Goal: Task Accomplishment & Management: Manage account settings

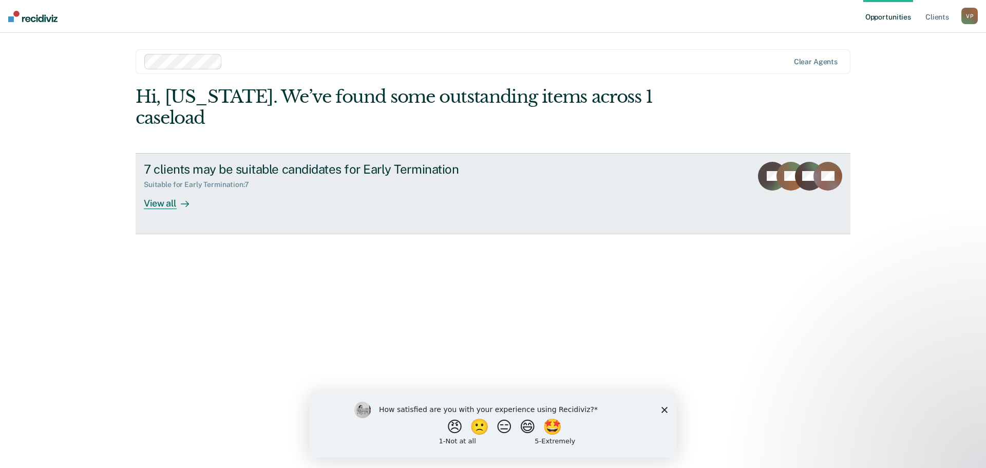
click at [165, 189] on div "View all" at bounding box center [172, 199] width 57 height 20
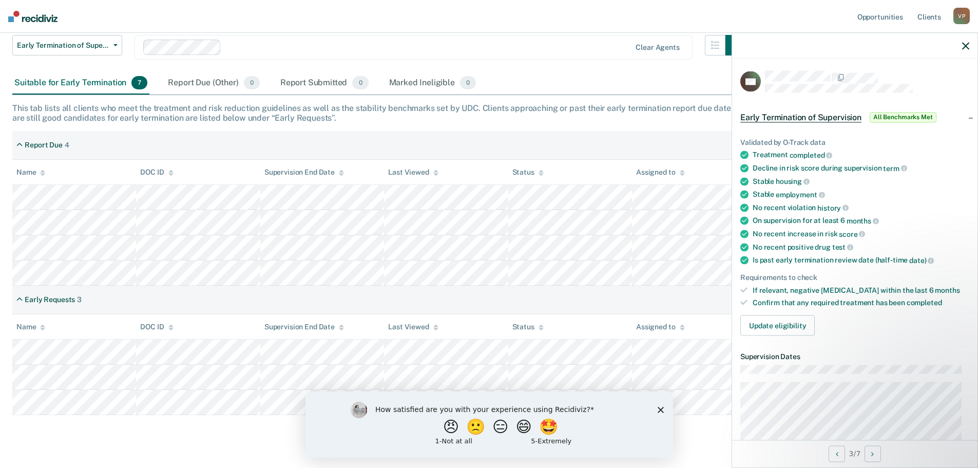
scroll to position [51, 0]
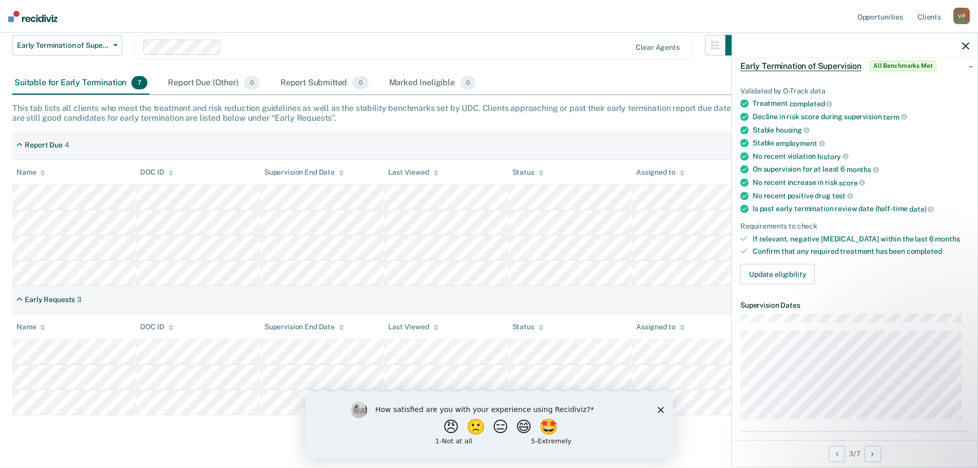
click at [659, 409] on polygon "Close survey" at bounding box center [660, 409] width 6 height 6
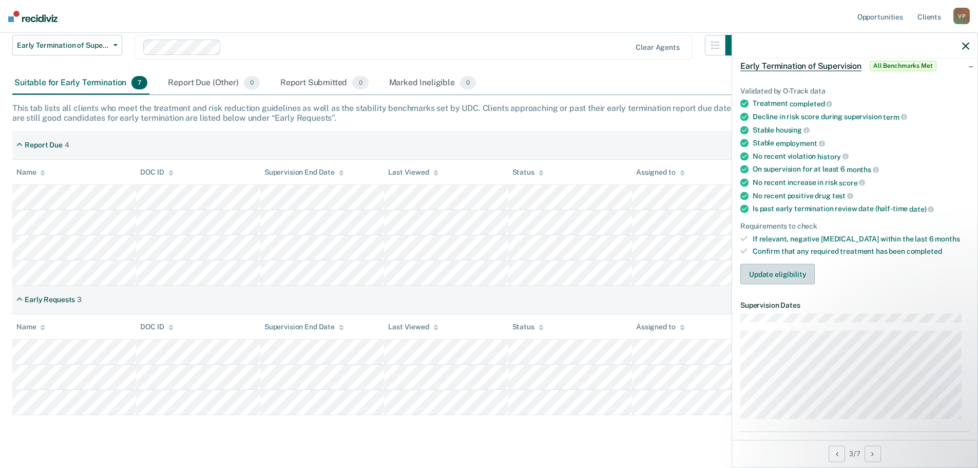
click at [779, 274] on button "Update eligibility" at bounding box center [777, 274] width 74 height 21
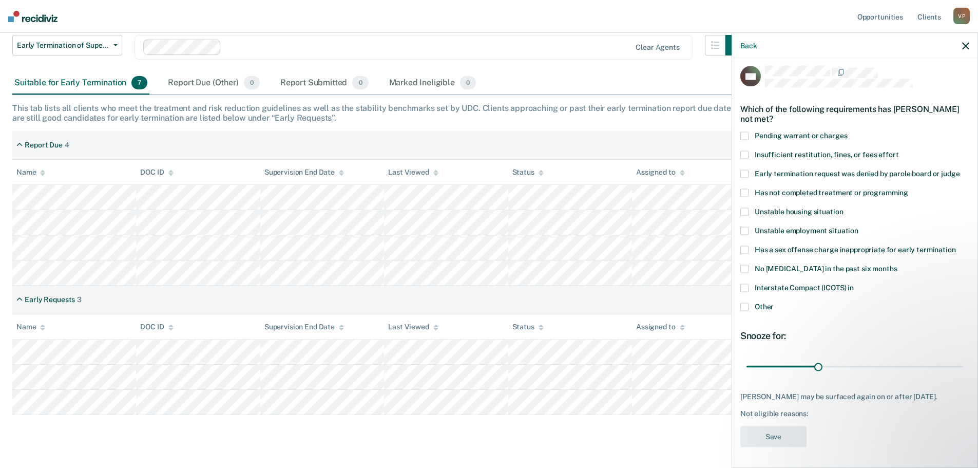
click at [746, 302] on span at bounding box center [744, 306] width 8 height 8
click at [774, 302] on input "Other" at bounding box center [774, 302] width 0 height 0
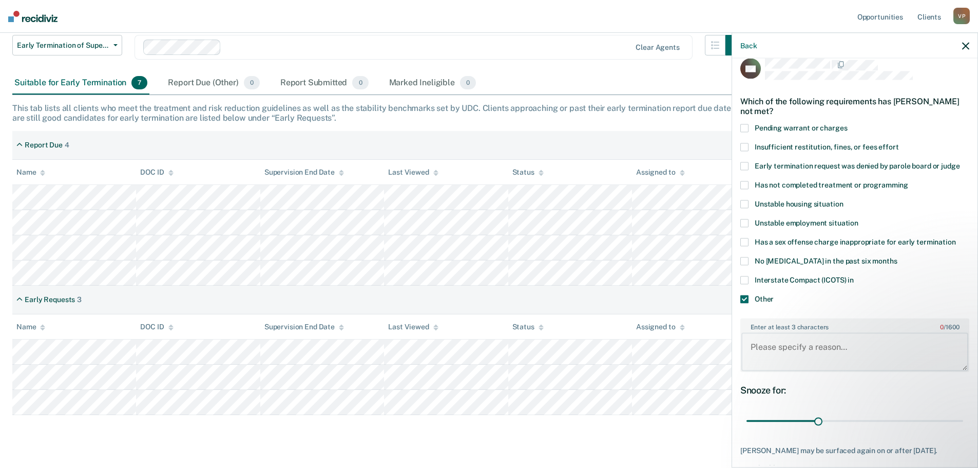
click at [757, 344] on textarea "Enter at least 3 characters 0 / 1600" at bounding box center [854, 352] width 227 height 38
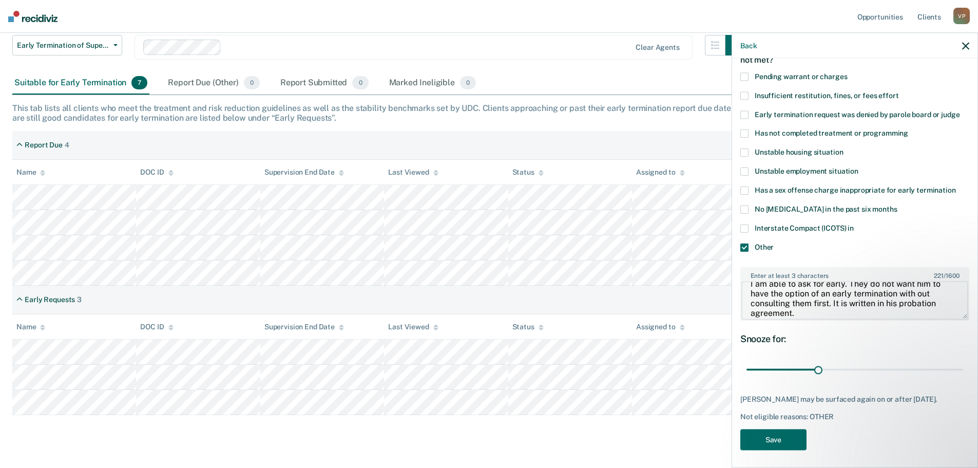
scroll to position [75, 0]
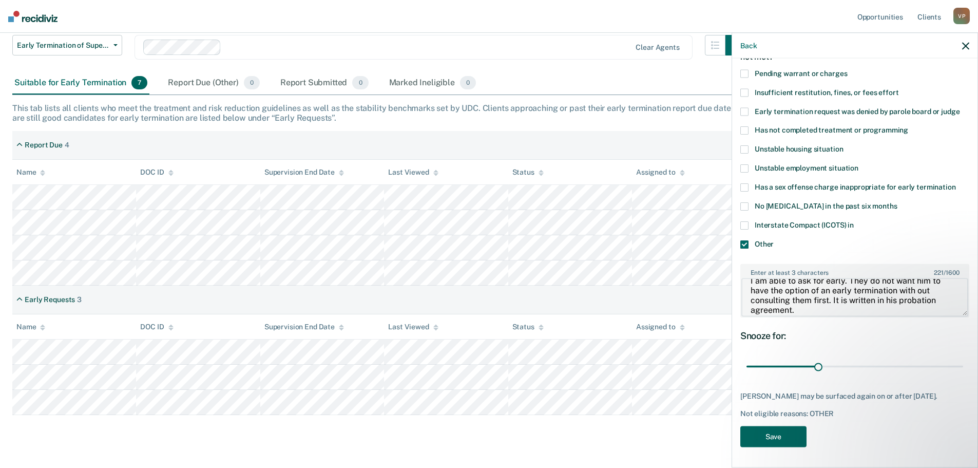
type textarea "I need to reach out to the prosecuting attorney before I am able to ask for ear…"
click at [784, 435] on button "Save" at bounding box center [773, 436] width 66 height 21
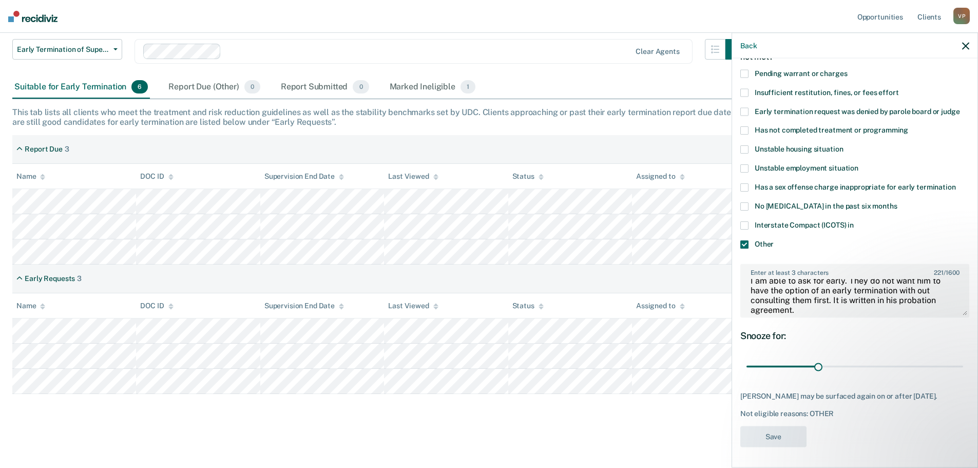
scroll to position [99, 0]
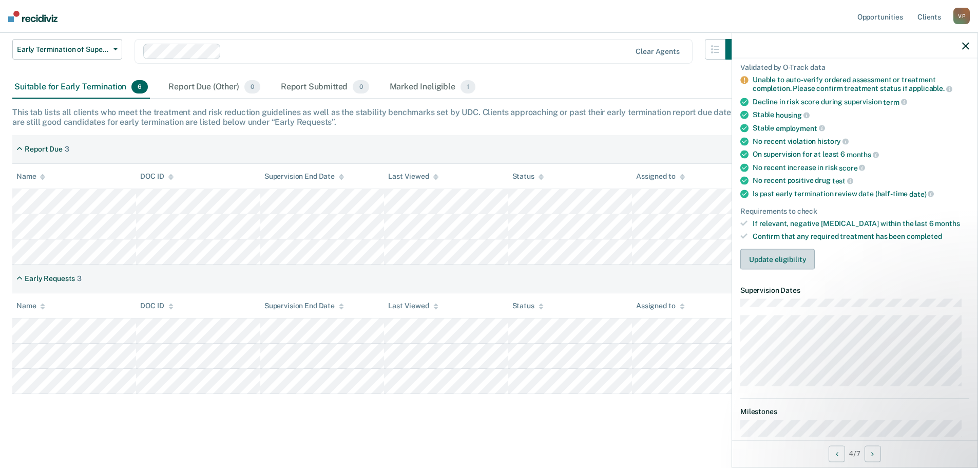
click at [759, 255] on button "Update eligibility" at bounding box center [777, 258] width 74 height 21
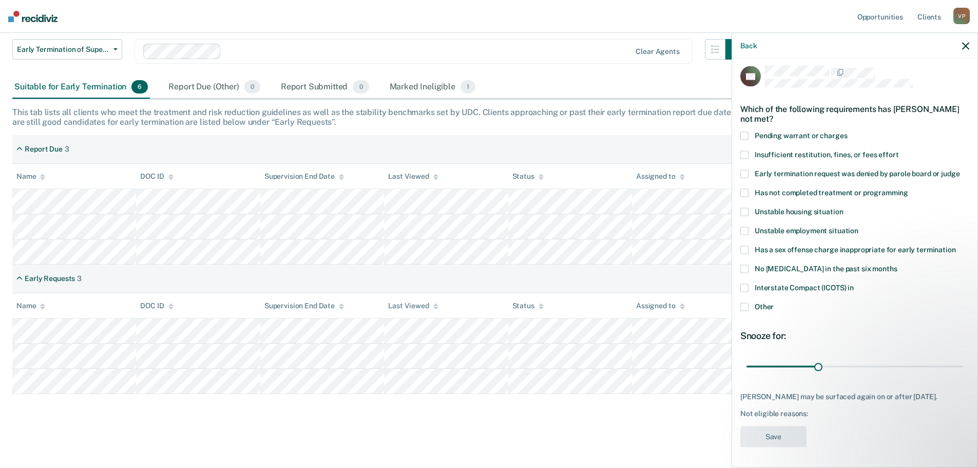
click at [745, 188] on span at bounding box center [744, 192] width 8 height 8
click at [908, 188] on input "Has not completed treatment or programming" at bounding box center [908, 188] width 0 height 0
click at [779, 437] on button "Save" at bounding box center [773, 436] width 66 height 21
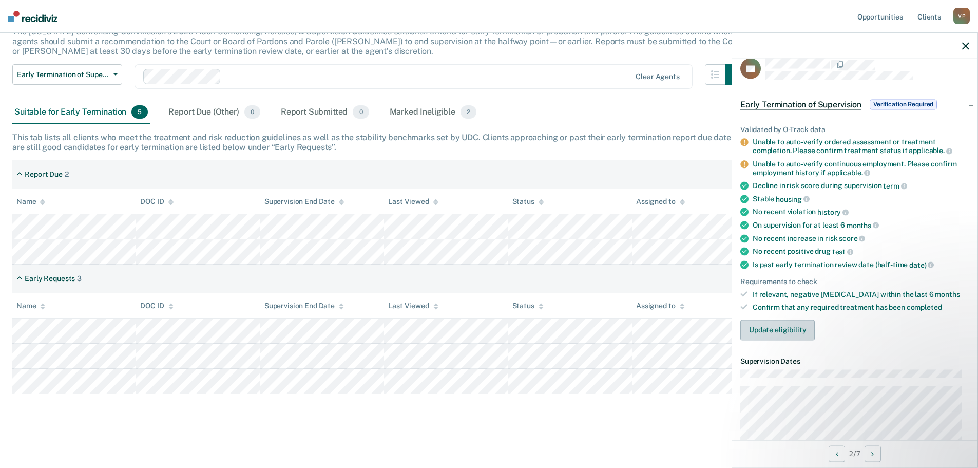
click at [759, 328] on button "Update eligibility" at bounding box center [777, 329] width 74 height 21
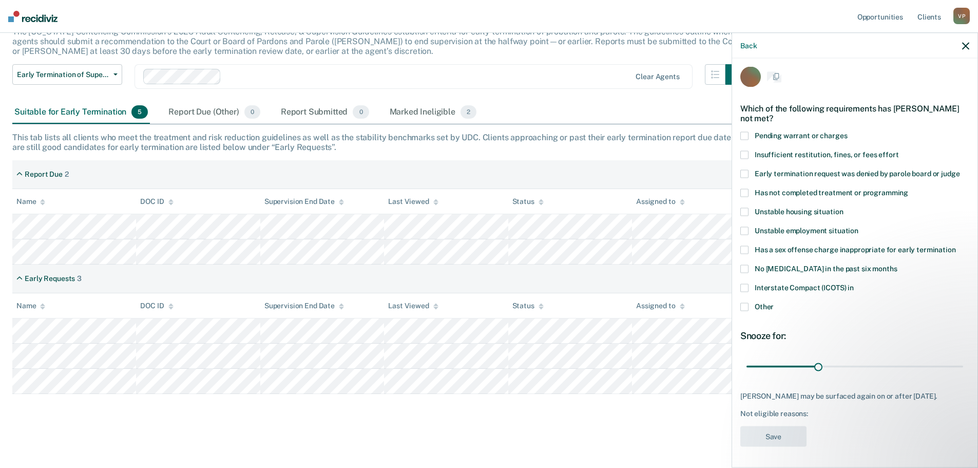
scroll to position [4, 0]
click at [743, 191] on span at bounding box center [744, 193] width 8 height 8
click at [908, 189] on input "Has not completed treatment or programming" at bounding box center [908, 189] width 0 height 0
click at [775, 431] on button "Save" at bounding box center [773, 437] width 66 height 21
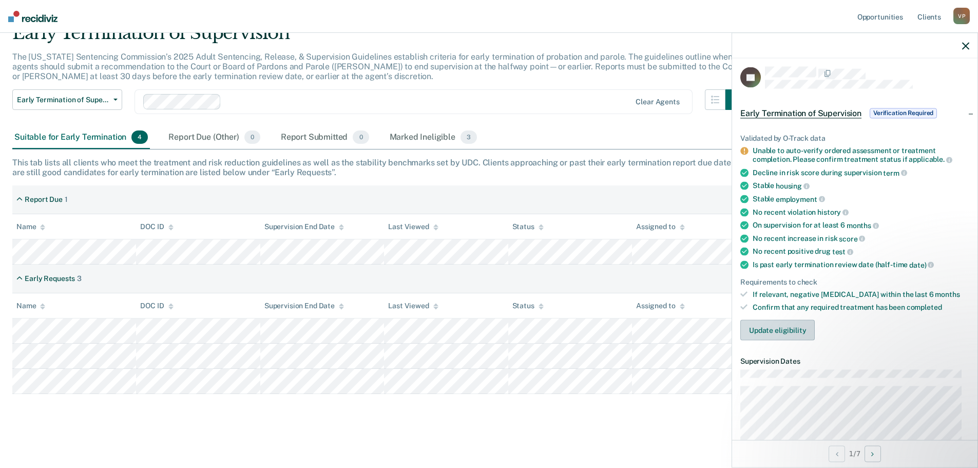
click at [771, 326] on button "Update eligibility" at bounding box center [777, 329] width 74 height 21
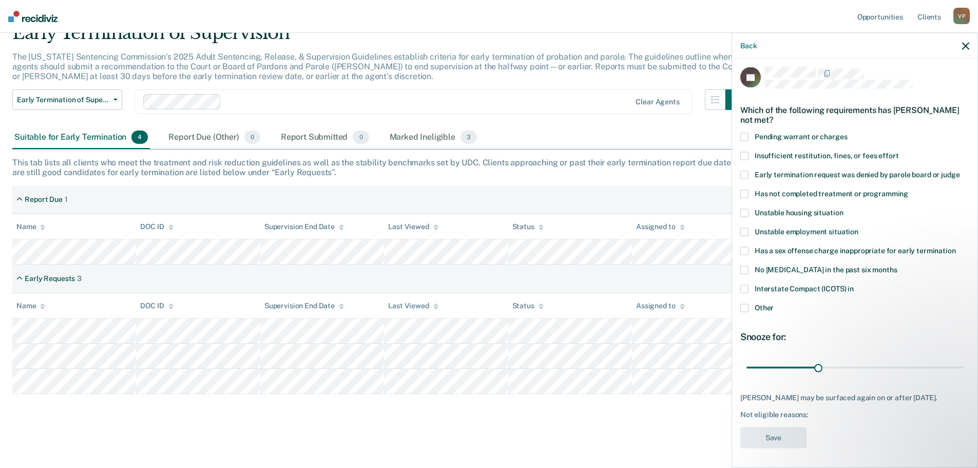
click at [966, 42] on button "button" at bounding box center [965, 45] width 7 height 9
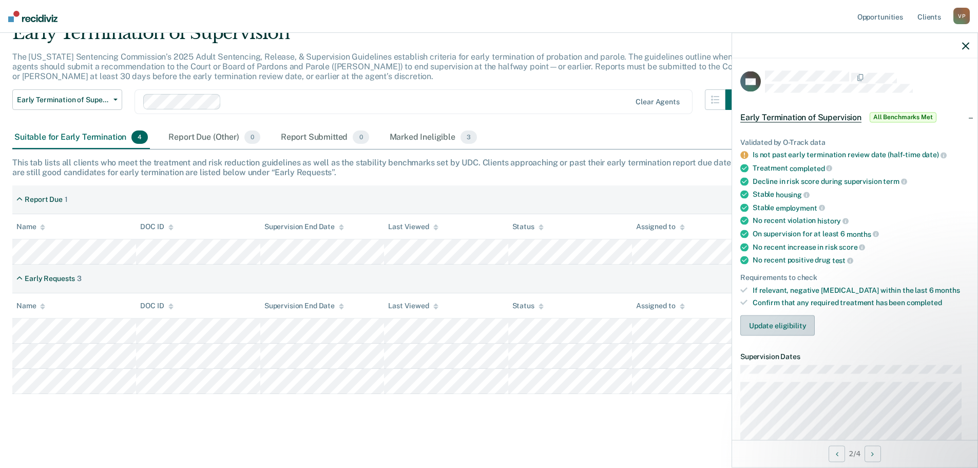
click at [760, 326] on button "Update eligibility" at bounding box center [777, 325] width 74 height 21
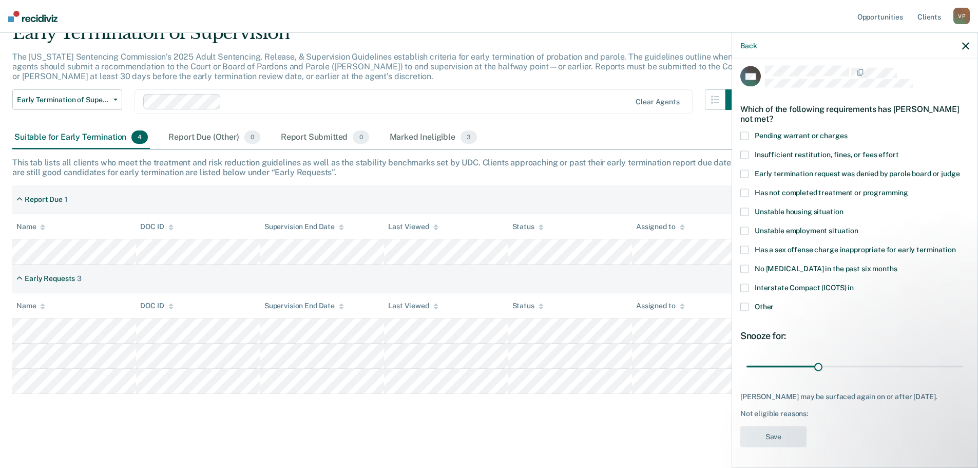
scroll to position [13, 0]
click at [744, 43] on button "Back" at bounding box center [748, 45] width 16 height 9
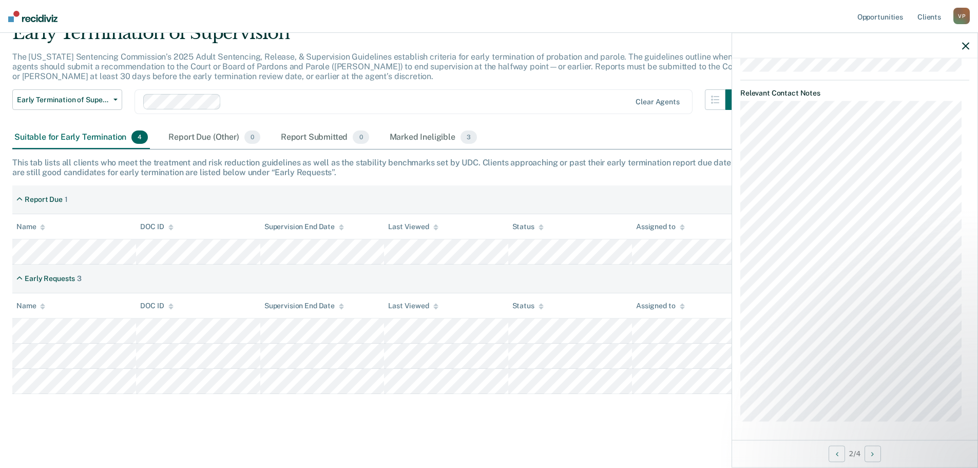
scroll to position [546, 0]
click at [876, 452] on button "Next Opportunity" at bounding box center [872, 453] width 16 height 16
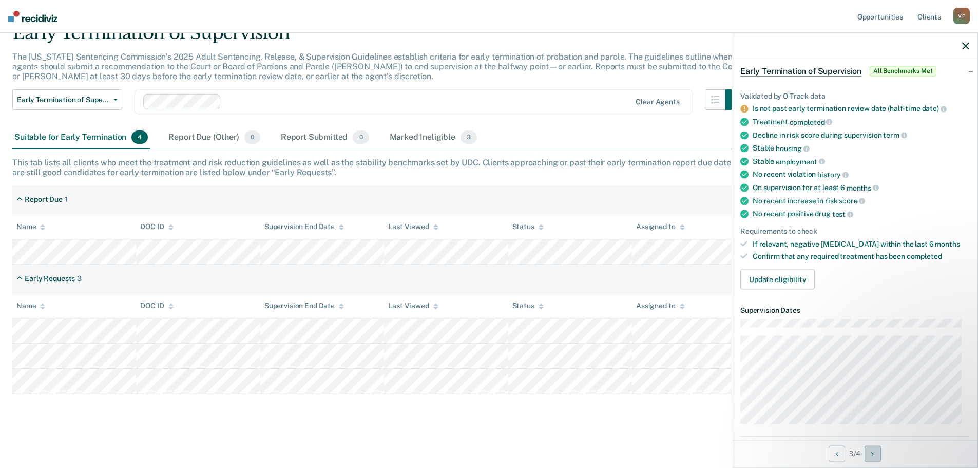
scroll to position [0, 0]
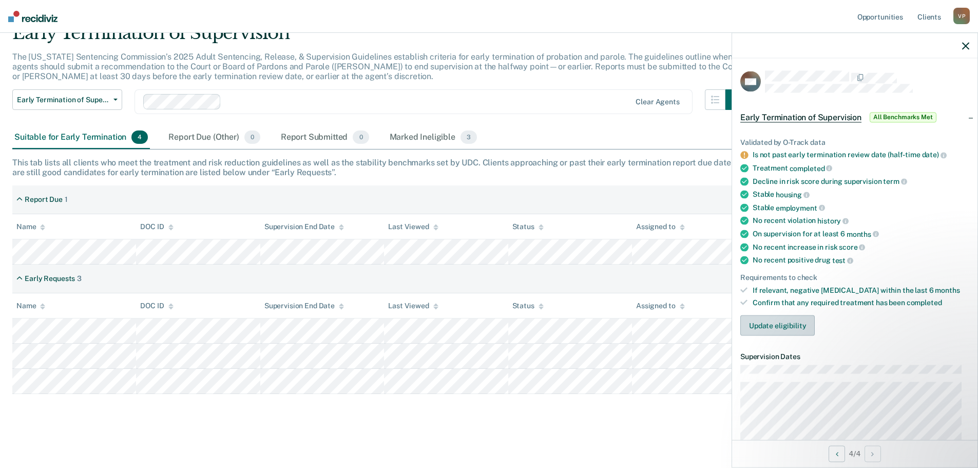
click at [772, 320] on button "Update eligibility" at bounding box center [777, 325] width 74 height 21
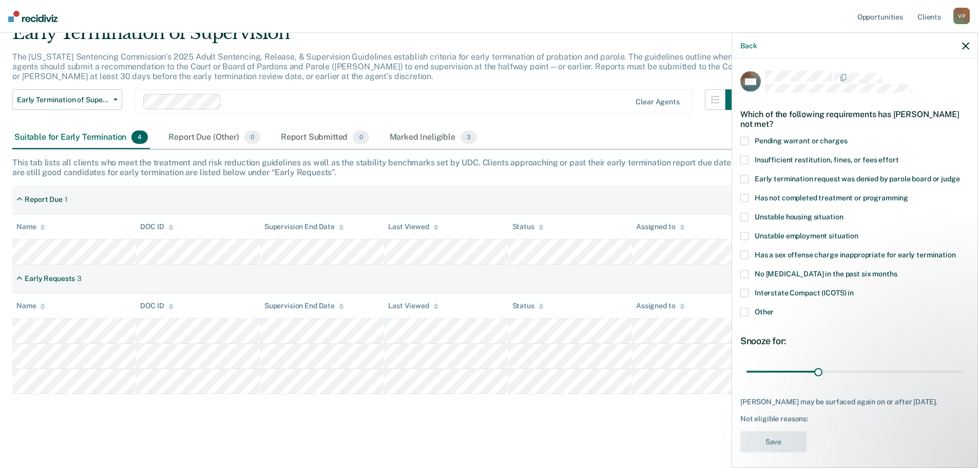
click at [745, 180] on span at bounding box center [744, 179] width 8 height 8
click at [959, 175] on input "Early termination request was denied by parole board or judge" at bounding box center [959, 175] width 0 height 0
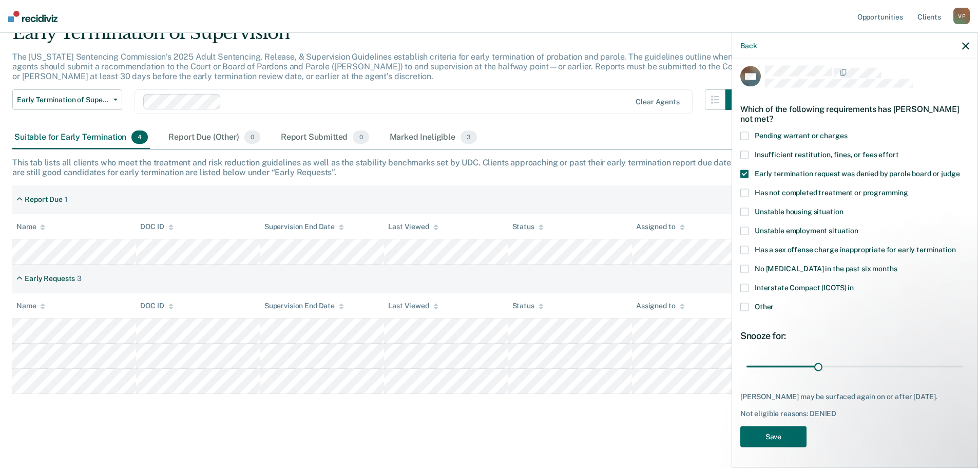
scroll to position [13, 0]
click at [789, 434] on button "Save" at bounding box center [773, 436] width 66 height 21
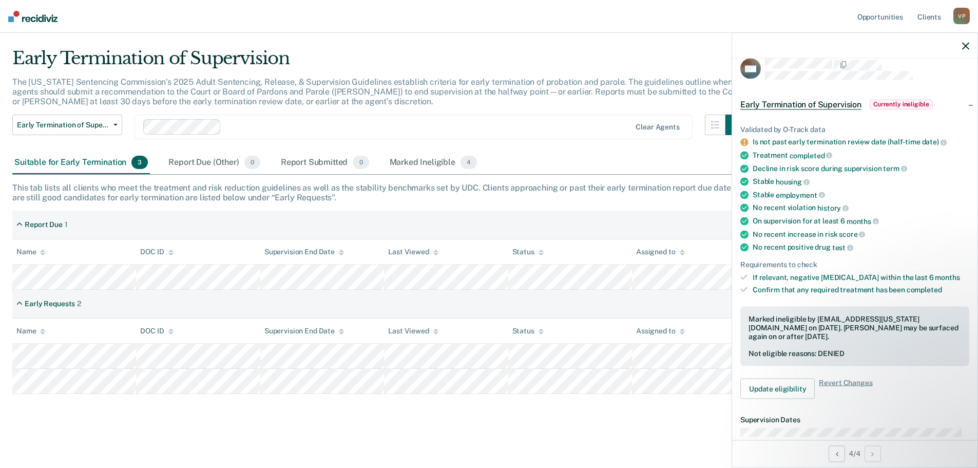
click at [967, 43] on icon "button" at bounding box center [965, 45] width 7 height 7
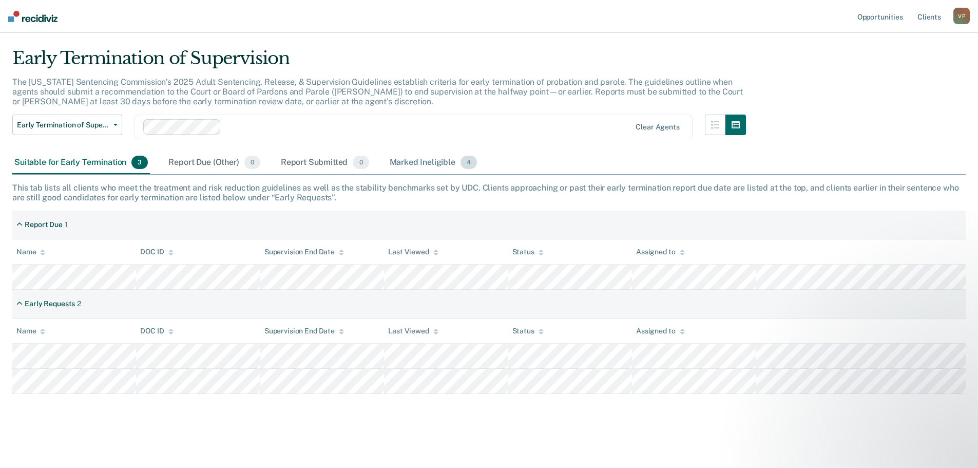
click at [403, 160] on div "Marked Ineligible 4" at bounding box center [434, 162] width 92 height 23
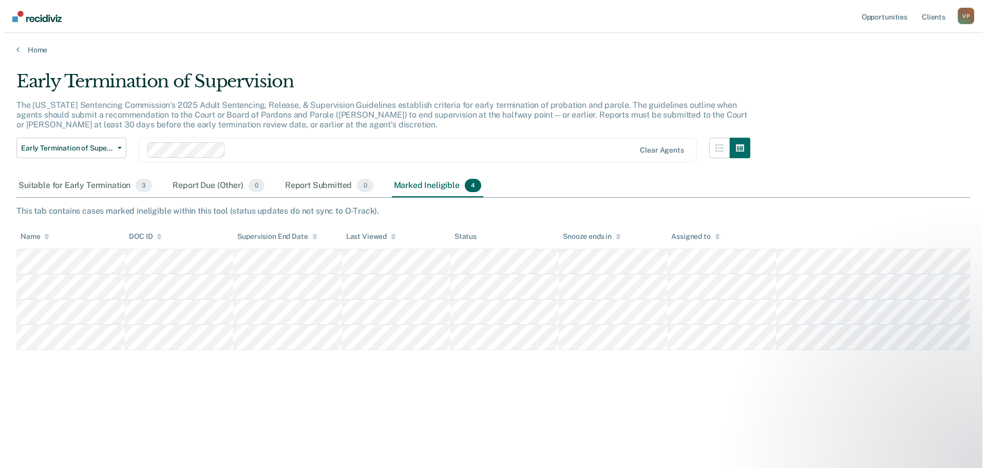
scroll to position [0, 0]
click at [970, 17] on div "V P" at bounding box center [969, 16] width 16 height 16
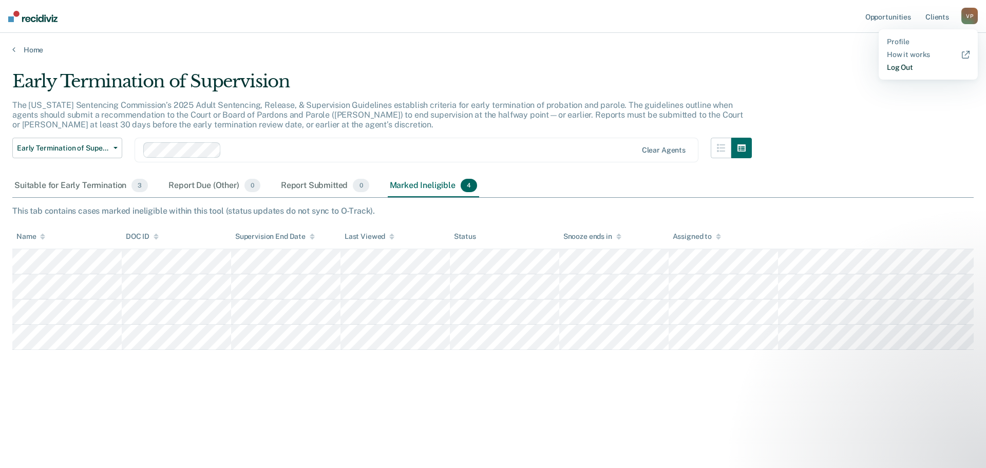
click at [909, 68] on link "Log Out" at bounding box center [928, 67] width 83 height 9
